Goal: Task Accomplishment & Management: Manage account settings

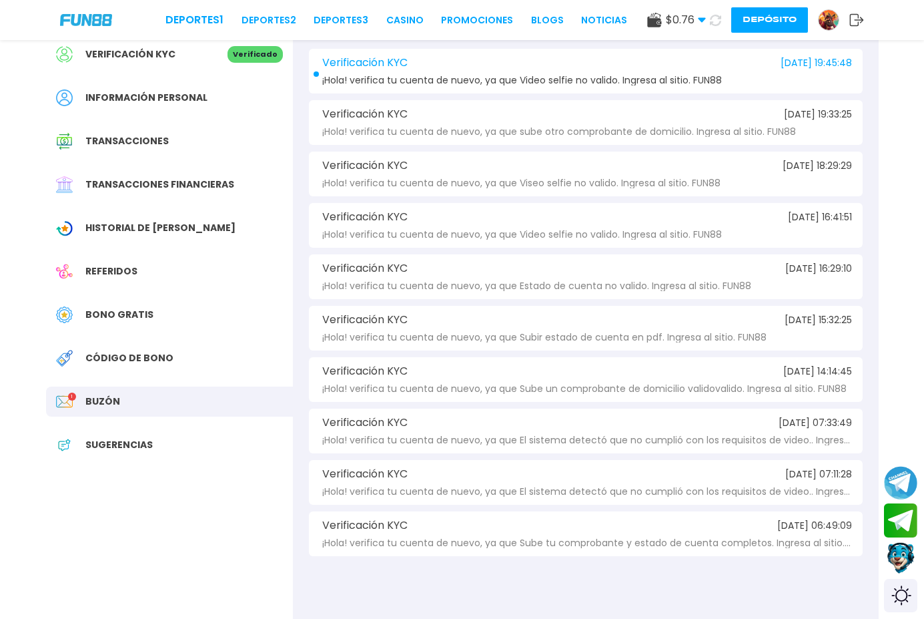
click at [210, 95] on div "Información personal" at bounding box center [169, 98] width 247 height 30
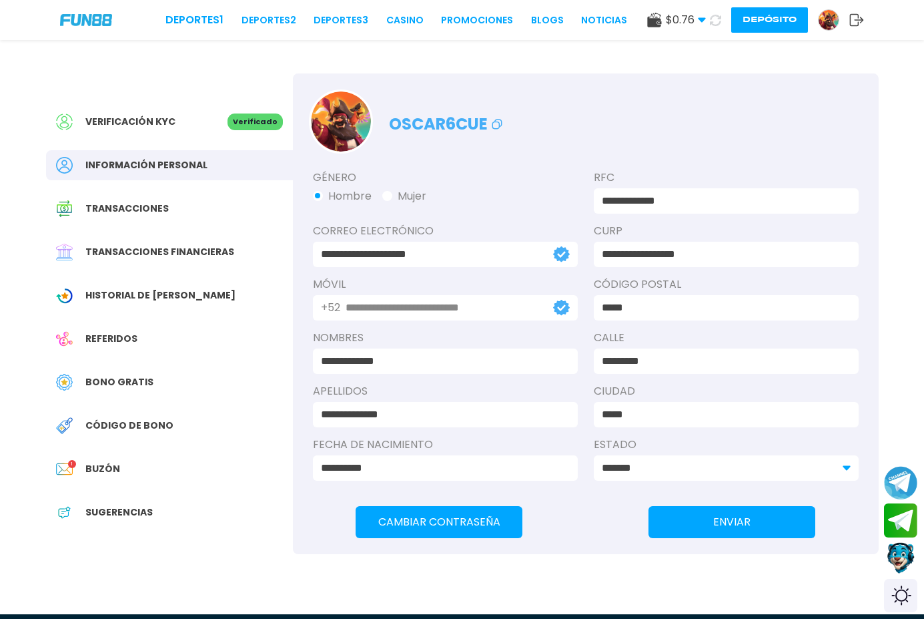
click at [824, 26] on img at bounding box center [829, 20] width 20 height 20
click at [827, 18] on img at bounding box center [829, 20] width 20 height 20
click at [759, 17] on button "Depósito" at bounding box center [770, 19] width 77 height 25
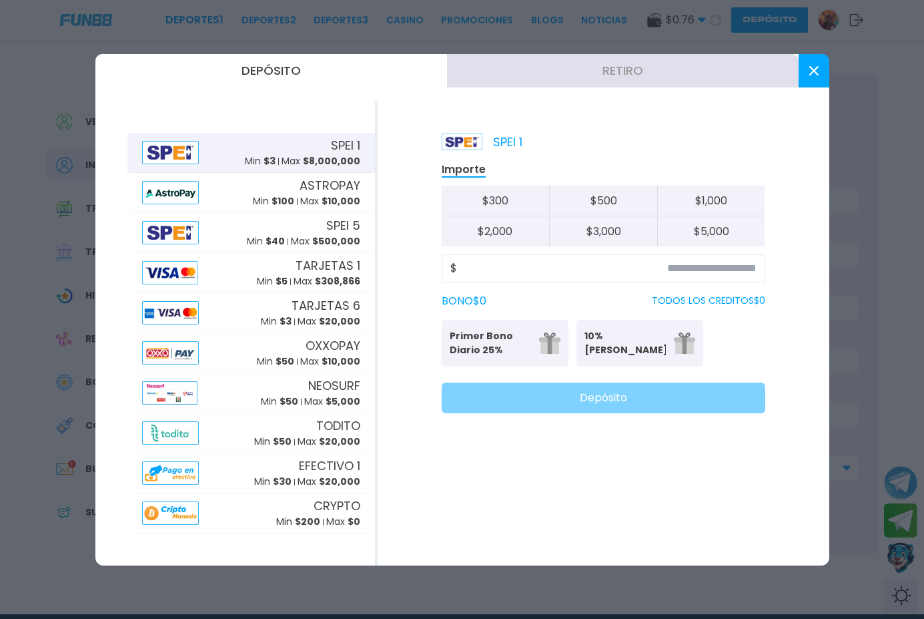
click at [609, 64] on button "Retiro" at bounding box center [623, 70] width 352 height 33
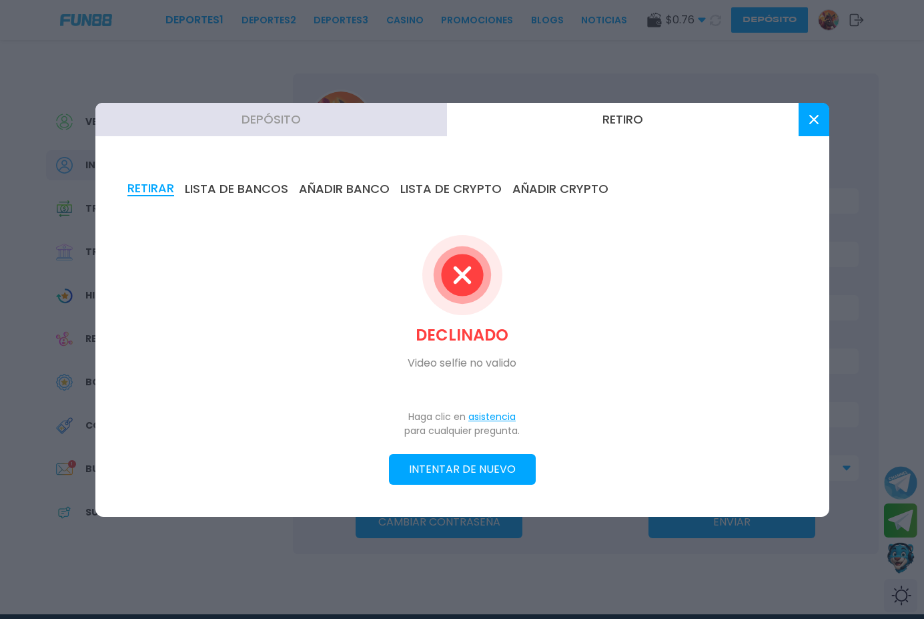
click at [162, 551] on div at bounding box center [462, 309] width 924 height 619
